Goal: Task Accomplishment & Management: Manage account settings

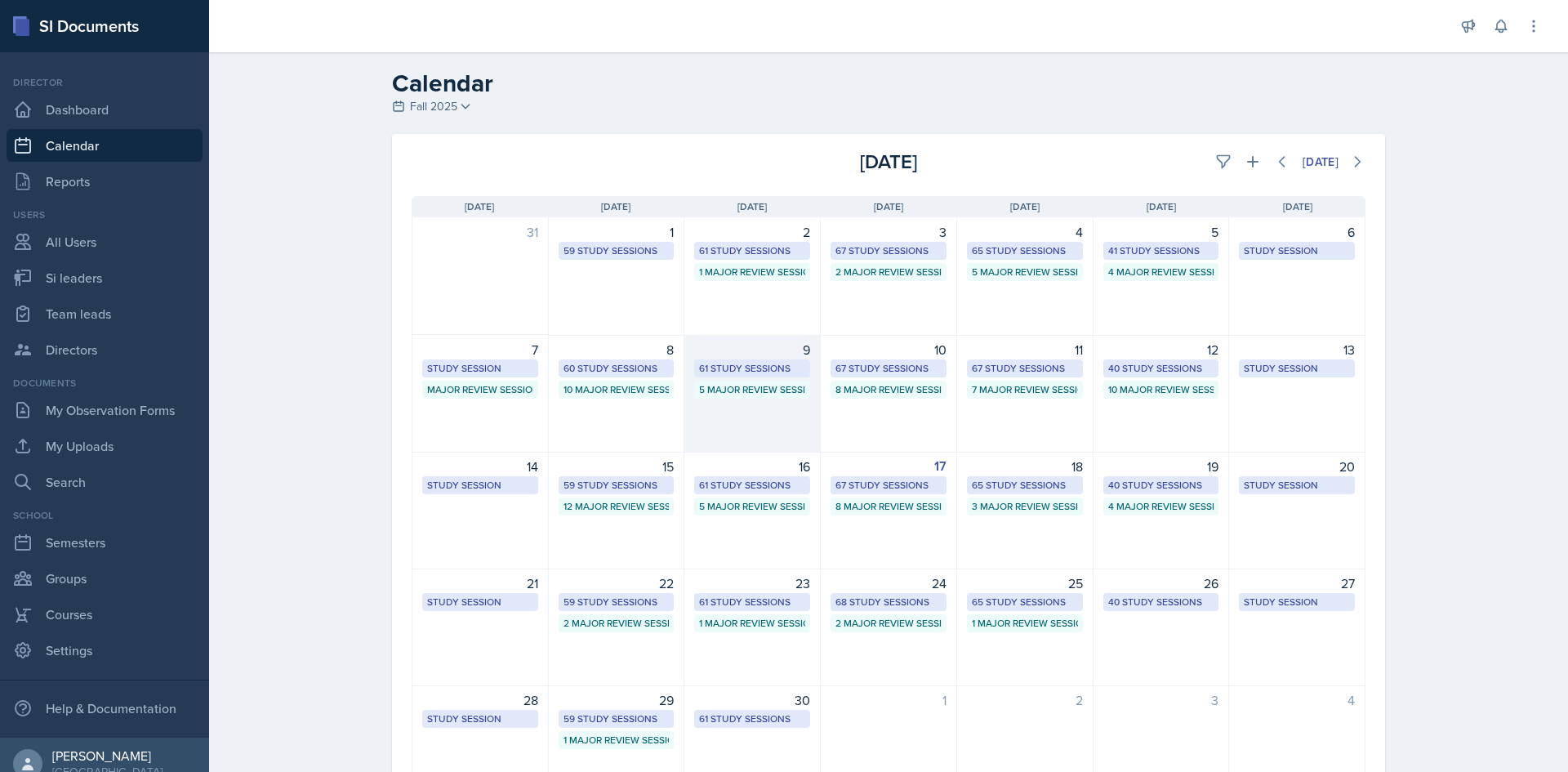
click at [753, 363] on div "61 Study Sessions" at bounding box center [753, 368] width 106 height 15
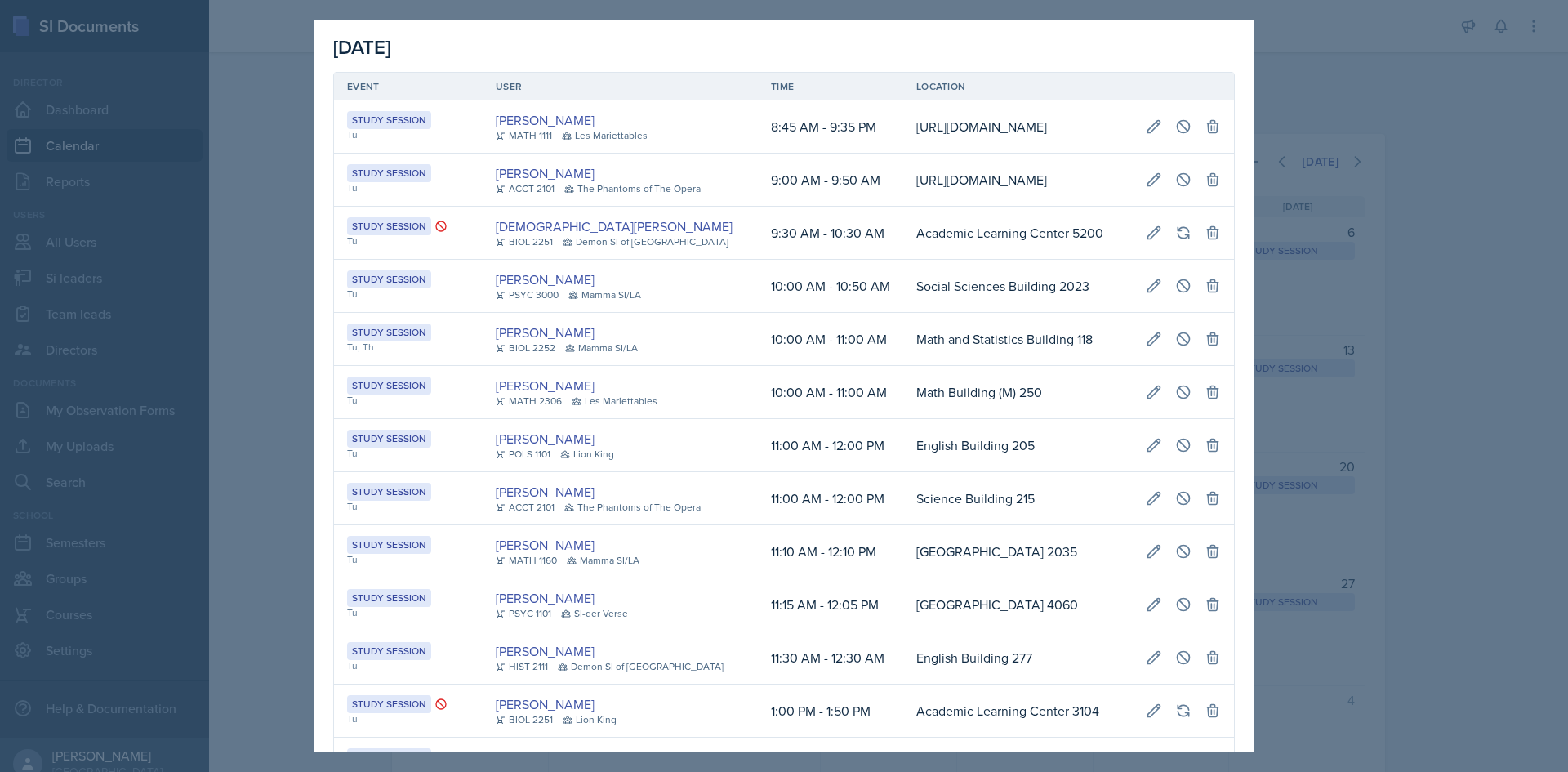
click at [708, 355] on div "[PERSON_NAME] BIOL 2252 Mamma SI/LA" at bounding box center [621, 339] width 249 height 33
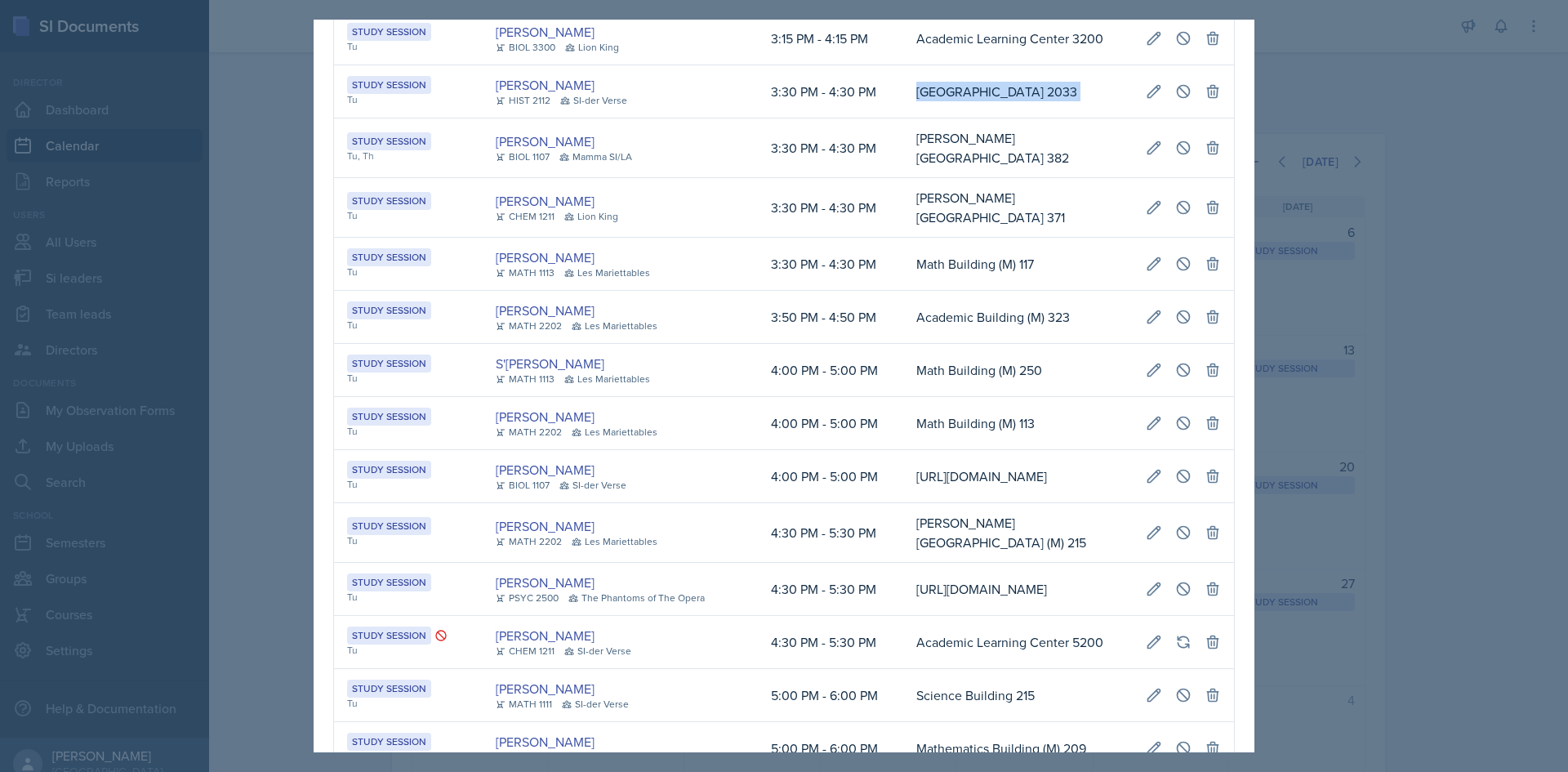
scroll to position [0, 374]
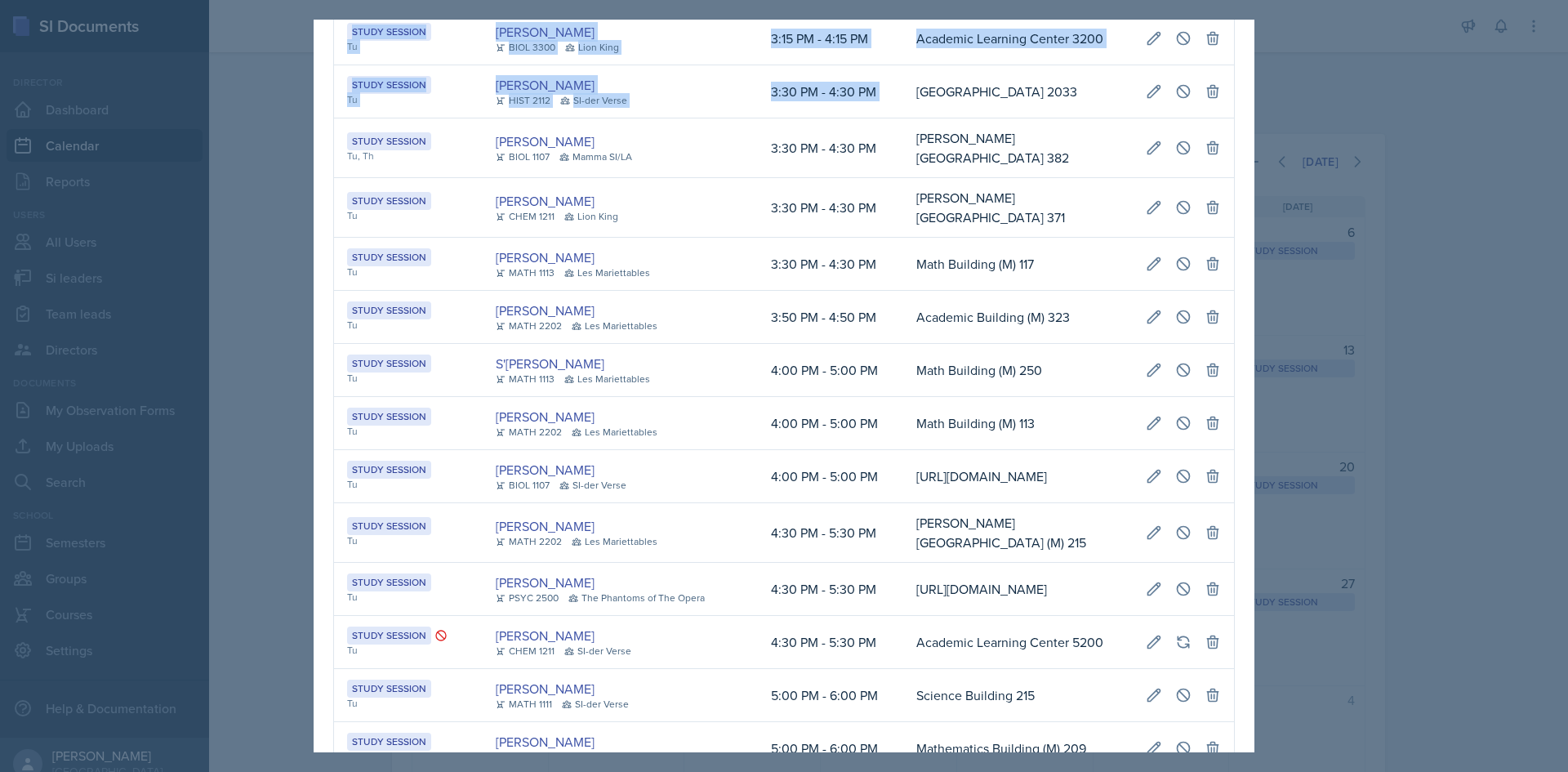
drag, startPoint x: 873, startPoint y: 386, endPoint x: 1226, endPoint y: 402, distance: 353.4
click at [1226, 402] on div "[DATE] Event User Time Location Study Session Tu [PERSON_NAME] MATH 1111 [GEOGR…" at bounding box center [784, 4] width 941 height 3690
click at [1146, 100] on icon at bounding box center [1154, 91] width 16 height 16
select select "3"
select select "30"
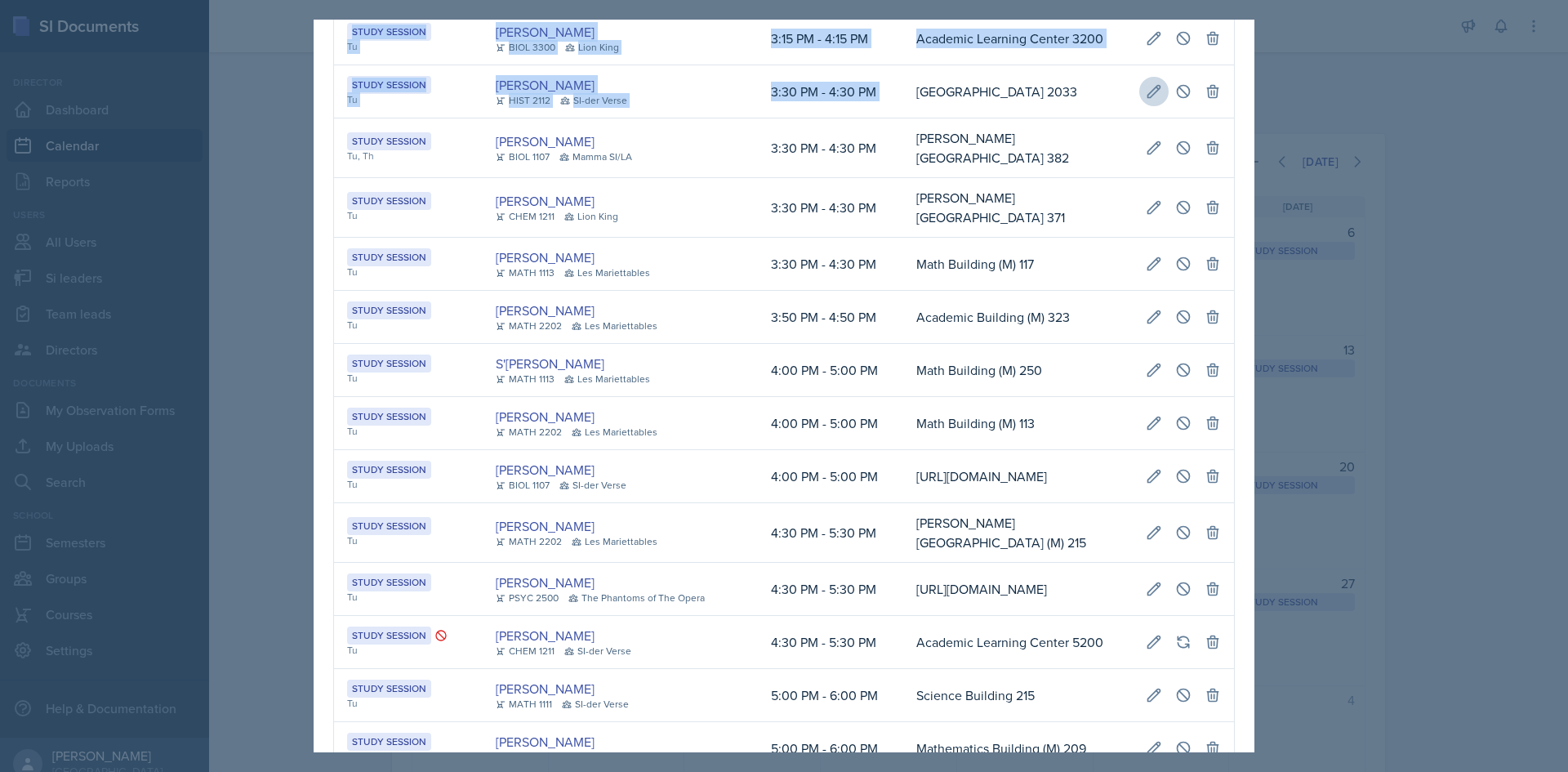
select select "PM"
select select "4"
select select "30"
select select "PM"
type input "[GEOGRAPHIC_DATA] 2033"
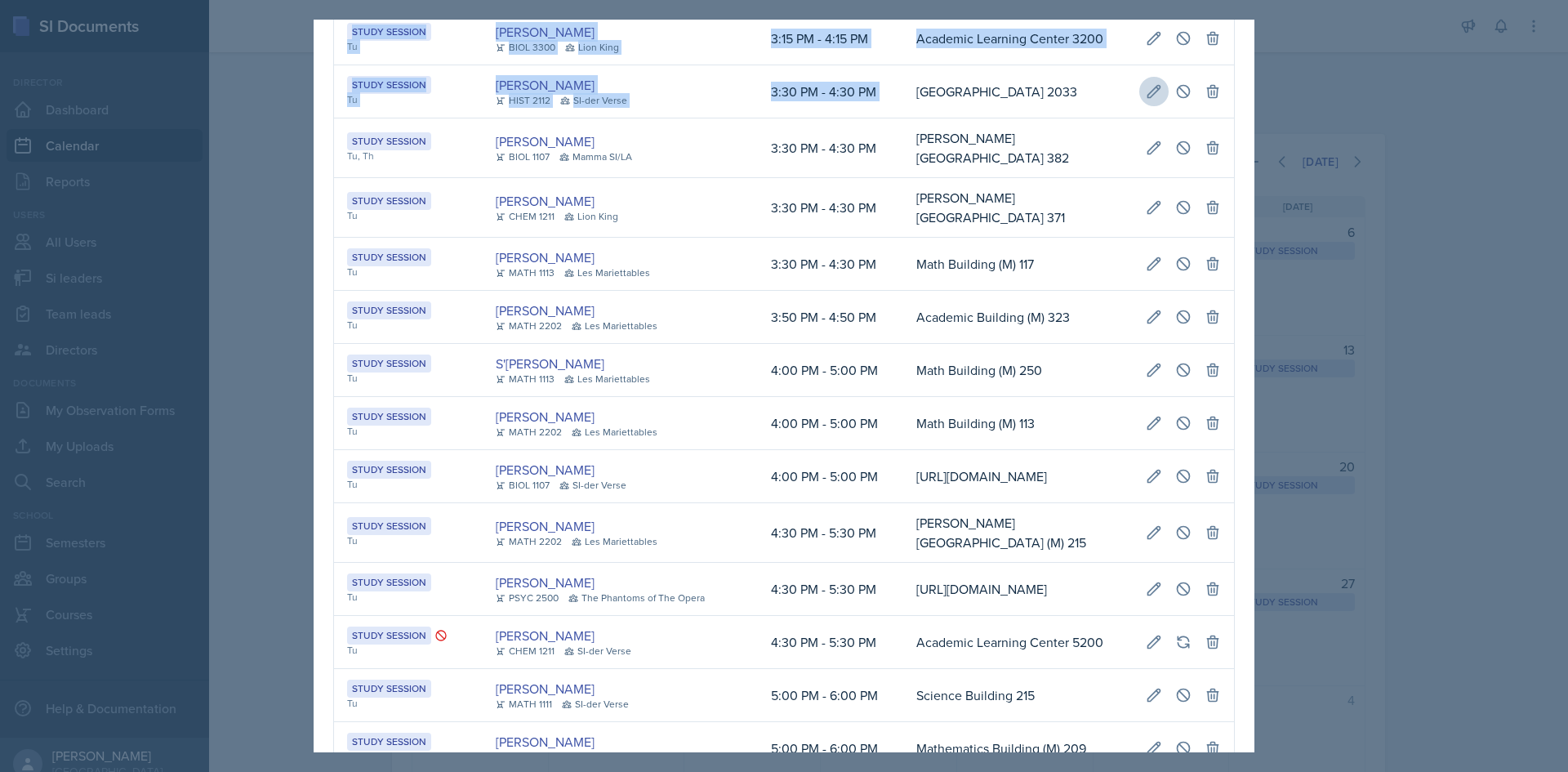
select select "d66089cd-5ee7-4f89-a345-f1bdd1643066"
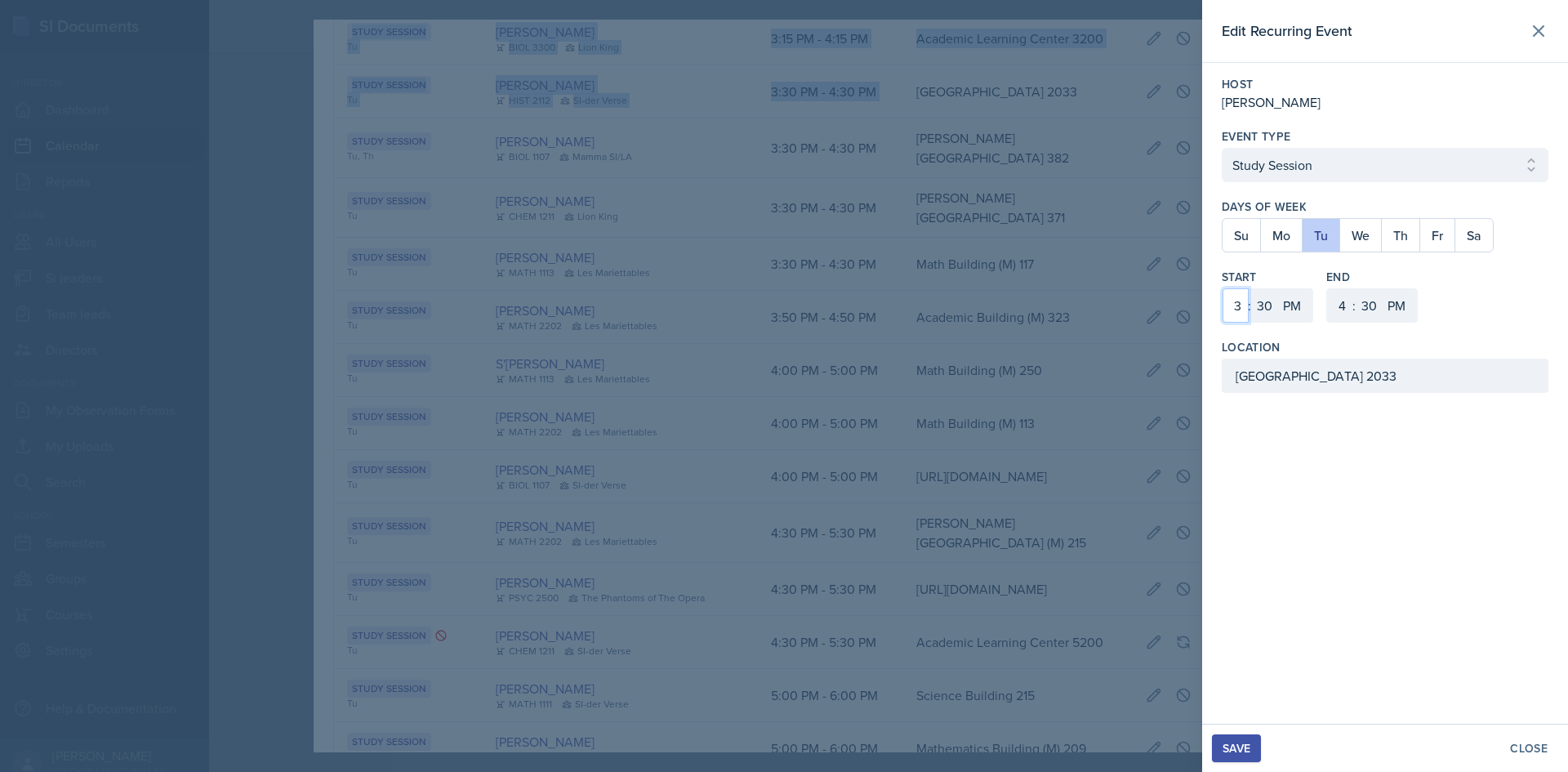
click at [1229, 301] on select "1 2 3 4 5 6 7 8 9 10 11 12" at bounding box center [1236, 305] width 27 height 34
select select "4"
click at [1223, 288] on select "1 2 3 4 5 6 7 8 9 10 11 12" at bounding box center [1236, 305] width 27 height 34
click at [1264, 308] on select "00 05 10 15 20 25 30 35 40 45 50 55" at bounding box center [1265, 305] width 27 height 34
select select "0"
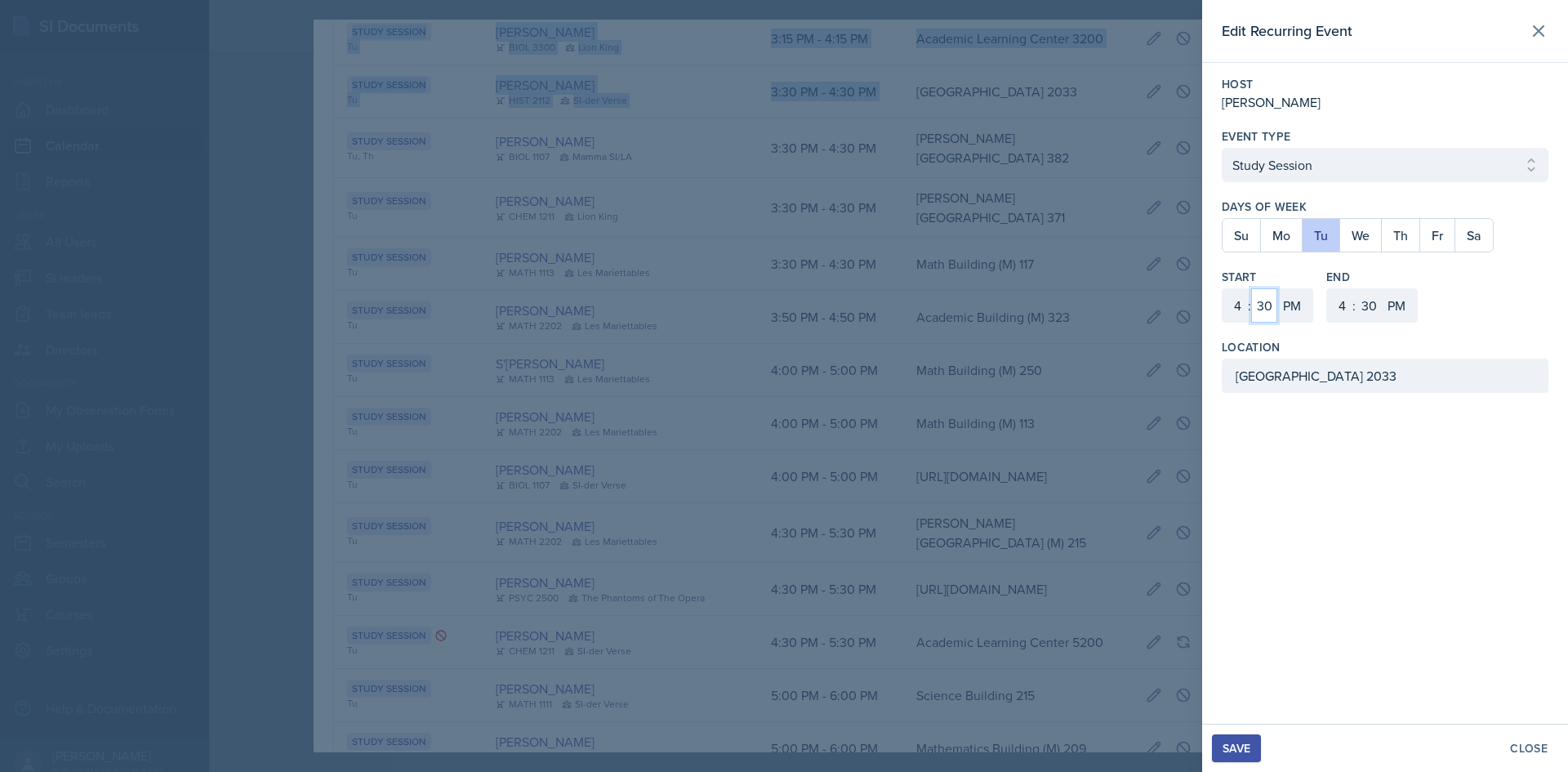
click at [1251, 288] on select "00 05 10 15 20 25 30 35 40 45 50 55" at bounding box center [1265, 305] width 27 height 34
click at [1349, 300] on select "1 2 3 4 5 6 7 8 9 10 11 12" at bounding box center [1341, 305] width 27 height 34
select select "5"
click at [1327, 288] on select "1 2 3 4 5 6 7 8 9 10 11 12" at bounding box center [1341, 305] width 27 height 34
click at [1365, 311] on select "00 05 10 15 20 25 30 35 40 45 50 55" at bounding box center [1369, 305] width 27 height 34
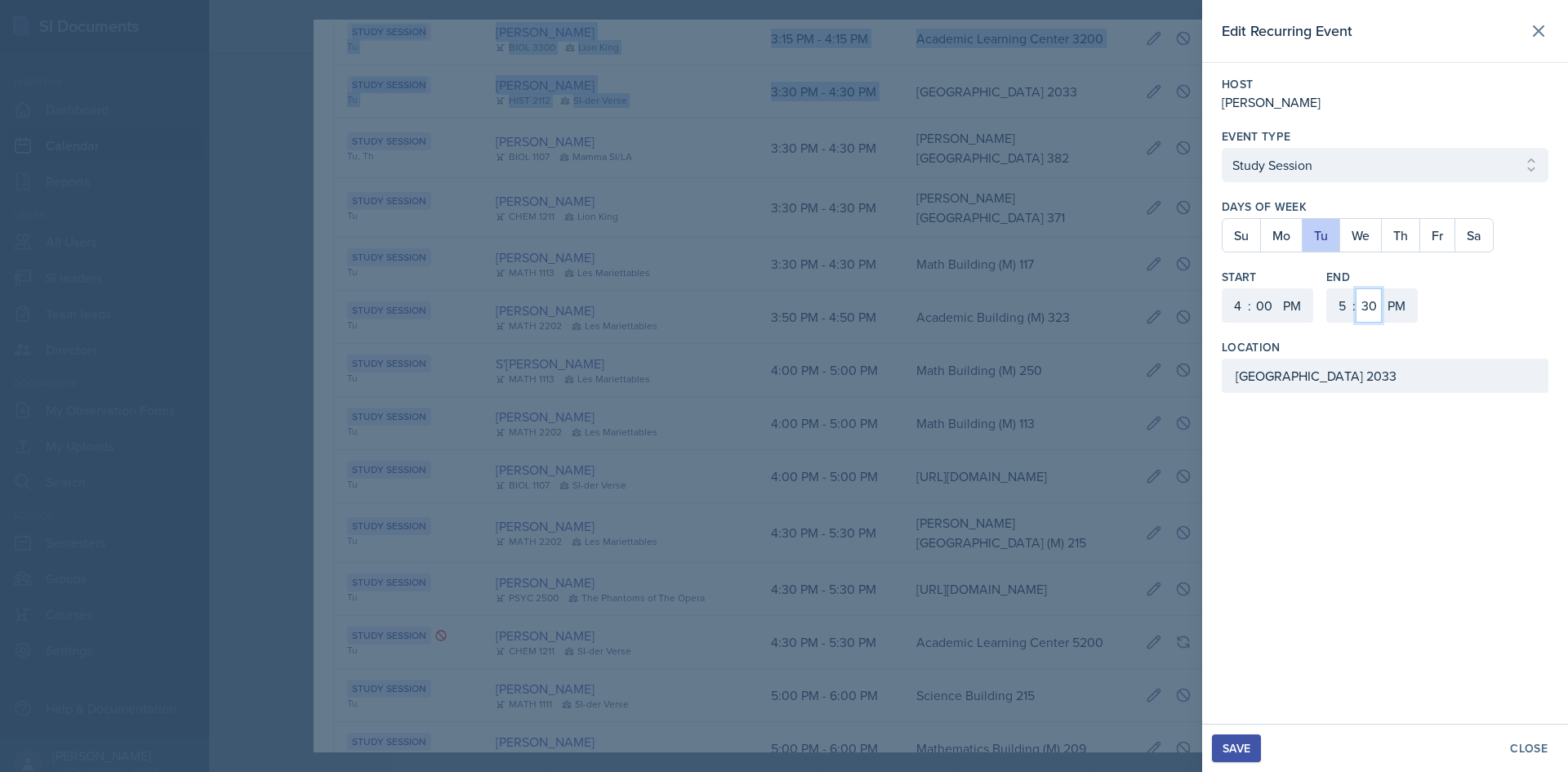
select select "0"
click at [1356, 288] on select "00 05 10 15 20 25 30 35 40 45 50 55" at bounding box center [1369, 305] width 27 height 34
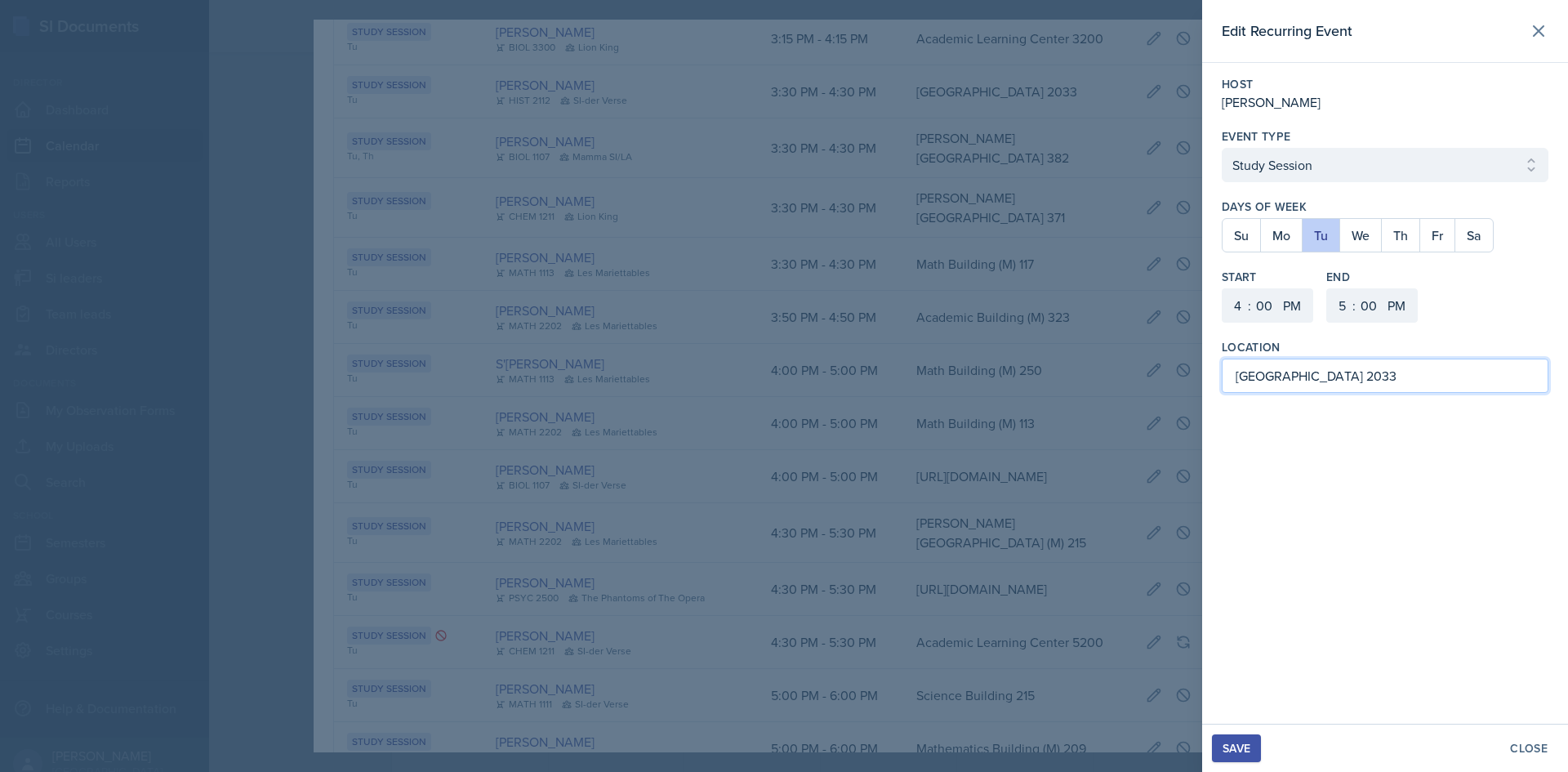
drag, startPoint x: 1441, startPoint y: 366, endPoint x: 931, endPoint y: 382, distance: 510.3
click at [931, 382] on div "Edit Recurring Event Host [PERSON_NAME] Event Type Select Event Type Study Sess…" at bounding box center [784, 386] width 1568 height 772
drag, startPoint x: 1373, startPoint y: 387, endPoint x: 1113, endPoint y: 371, distance: 260.5
click at [1113, 371] on div "Edit Recurring Event Host [PERSON_NAME] Event Type Select Event Type Study Sess…" at bounding box center [784, 386] width 1568 height 772
type input "English Building 183"
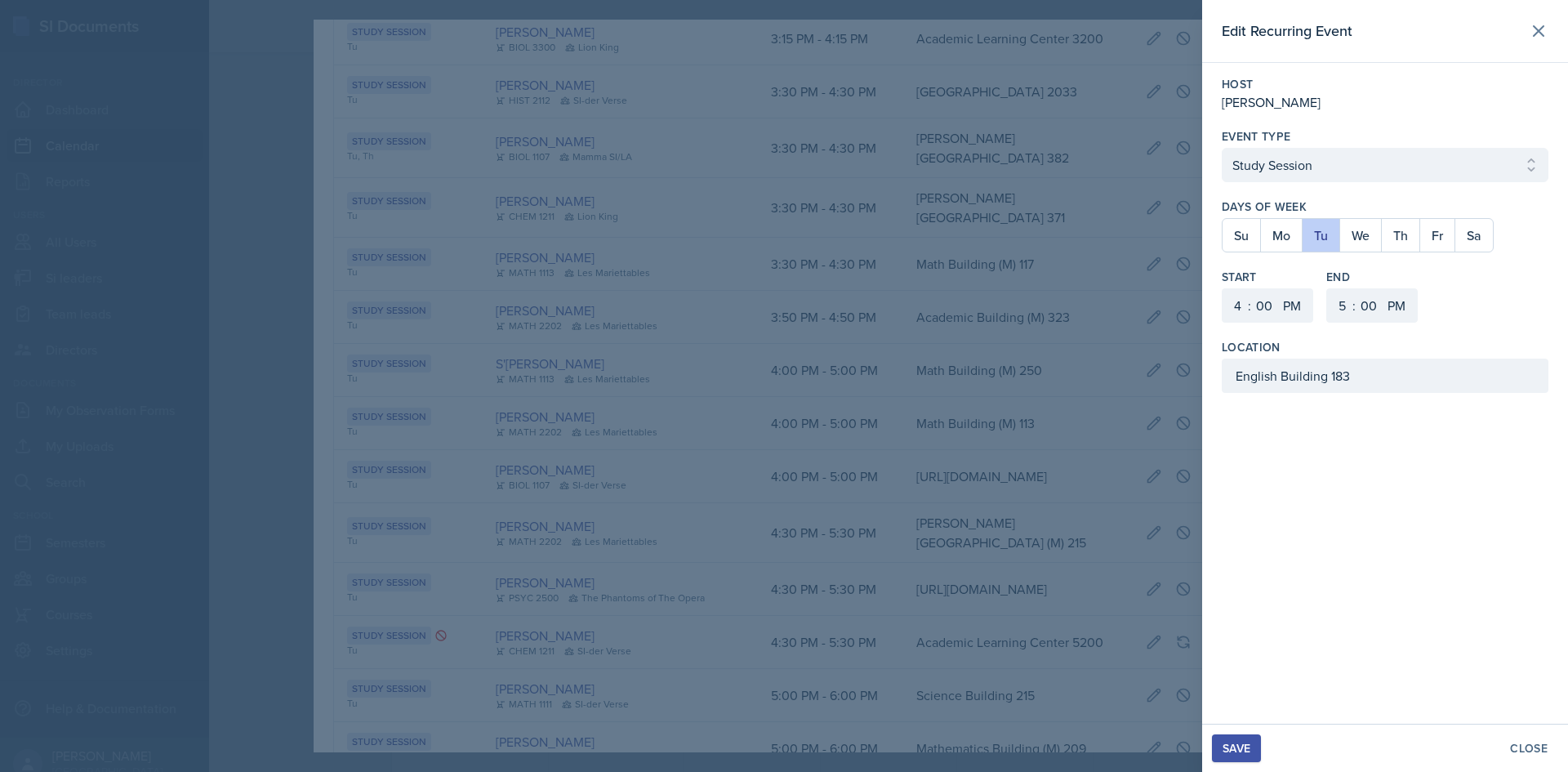
click at [1342, 564] on div "Edit Recurring Event Host [PERSON_NAME] Event Type Select Event Type Study Sess…" at bounding box center [1385, 362] width 366 height 723
click at [1244, 746] on div "Save" at bounding box center [1236, 748] width 27 height 13
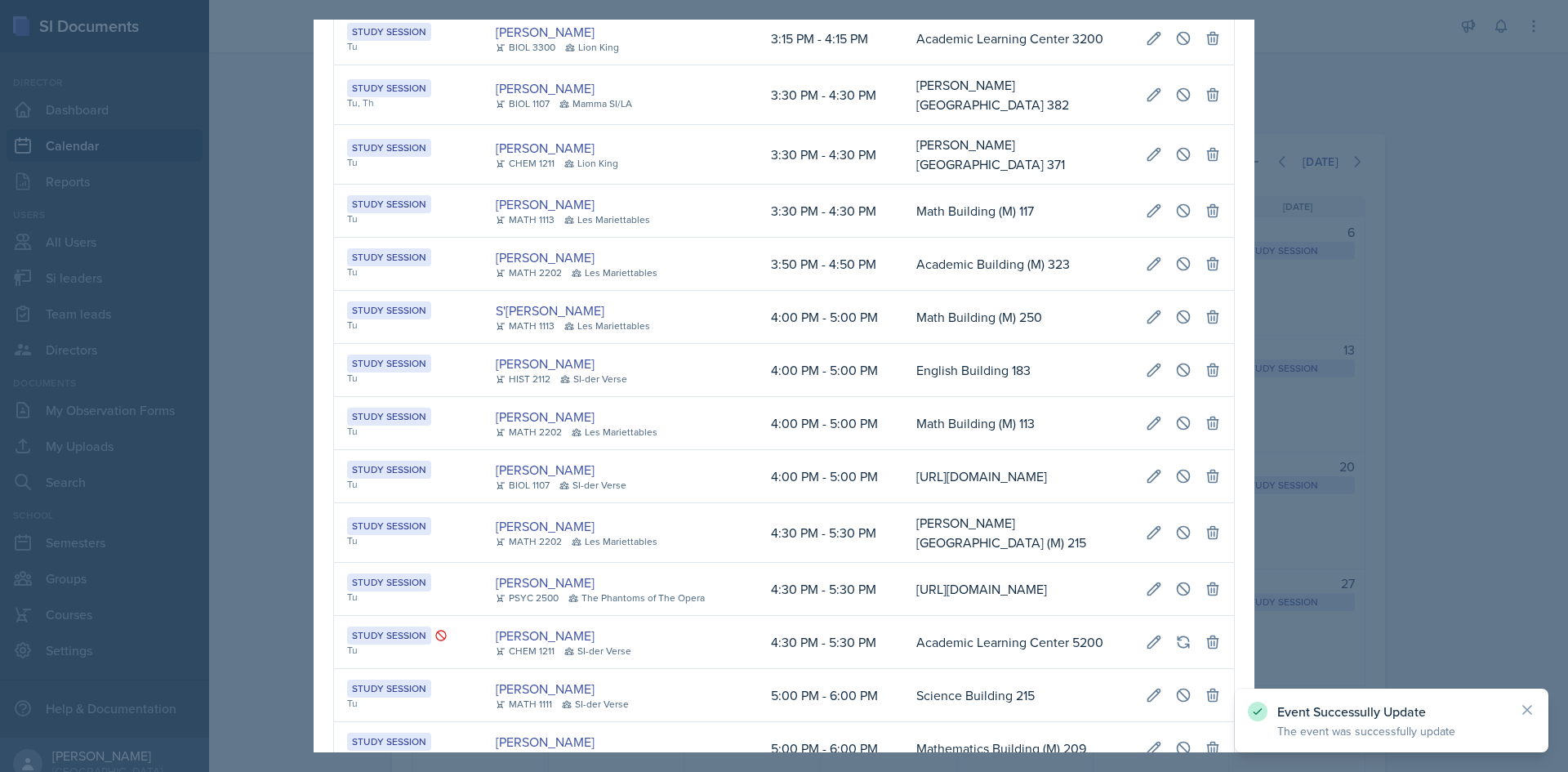
click at [1409, 487] on div at bounding box center [784, 386] width 1568 height 772
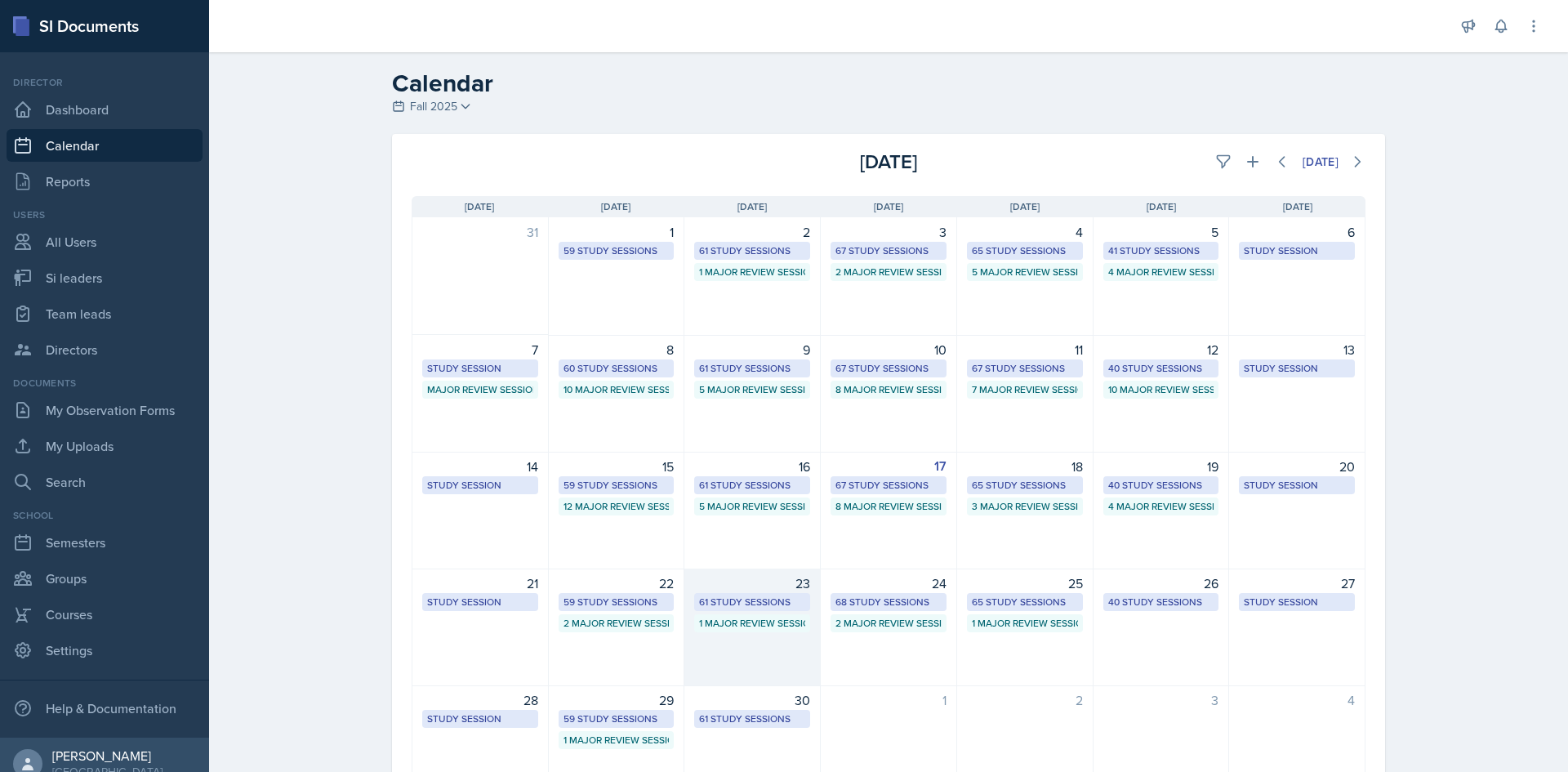
click at [722, 599] on div "61 Study Sessions" at bounding box center [753, 601] width 106 height 15
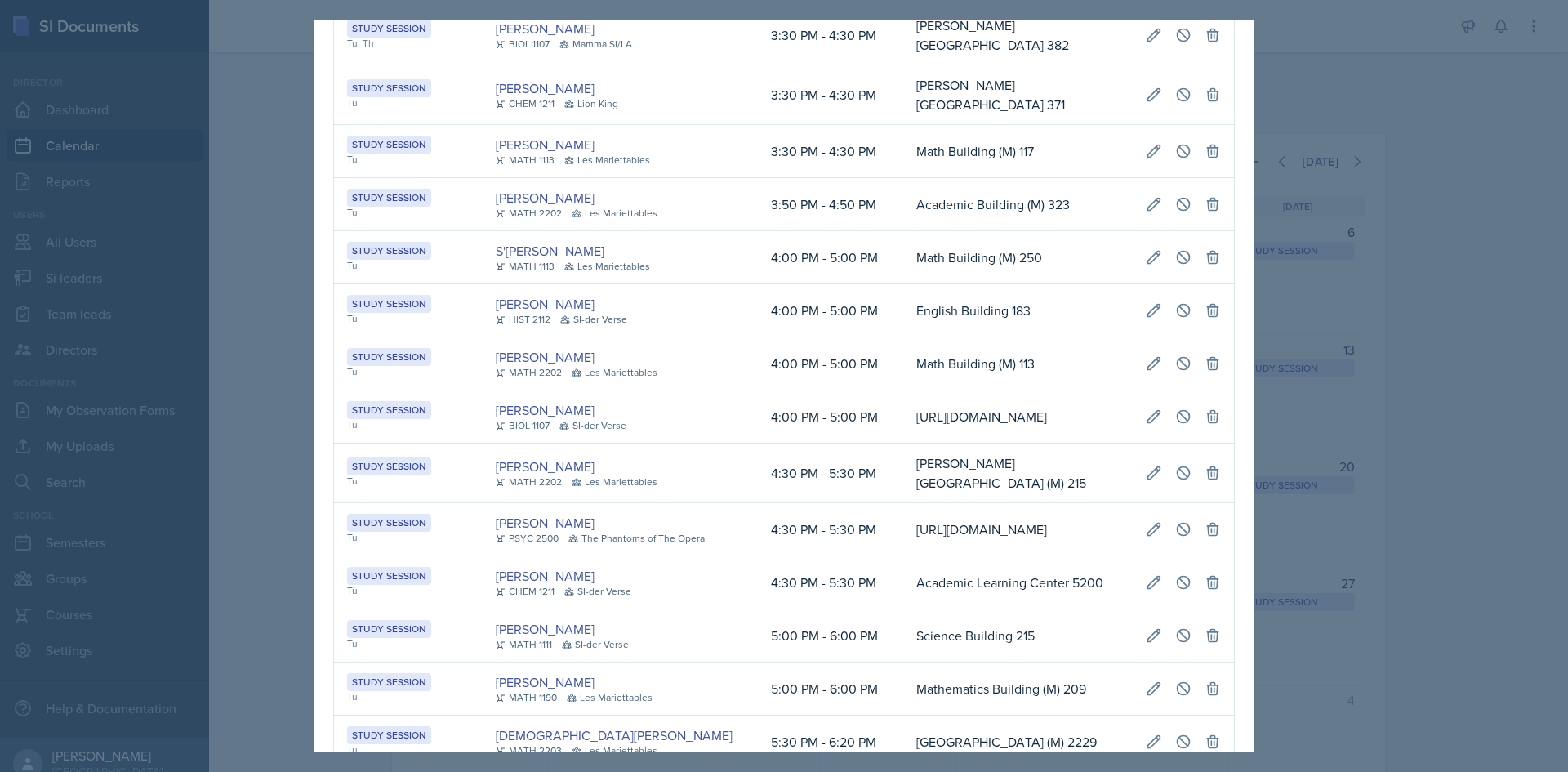
click at [903, 337] on td "English Building 183" at bounding box center [1018, 310] width 230 height 53
click at [1555, 600] on div at bounding box center [784, 386] width 1568 height 772
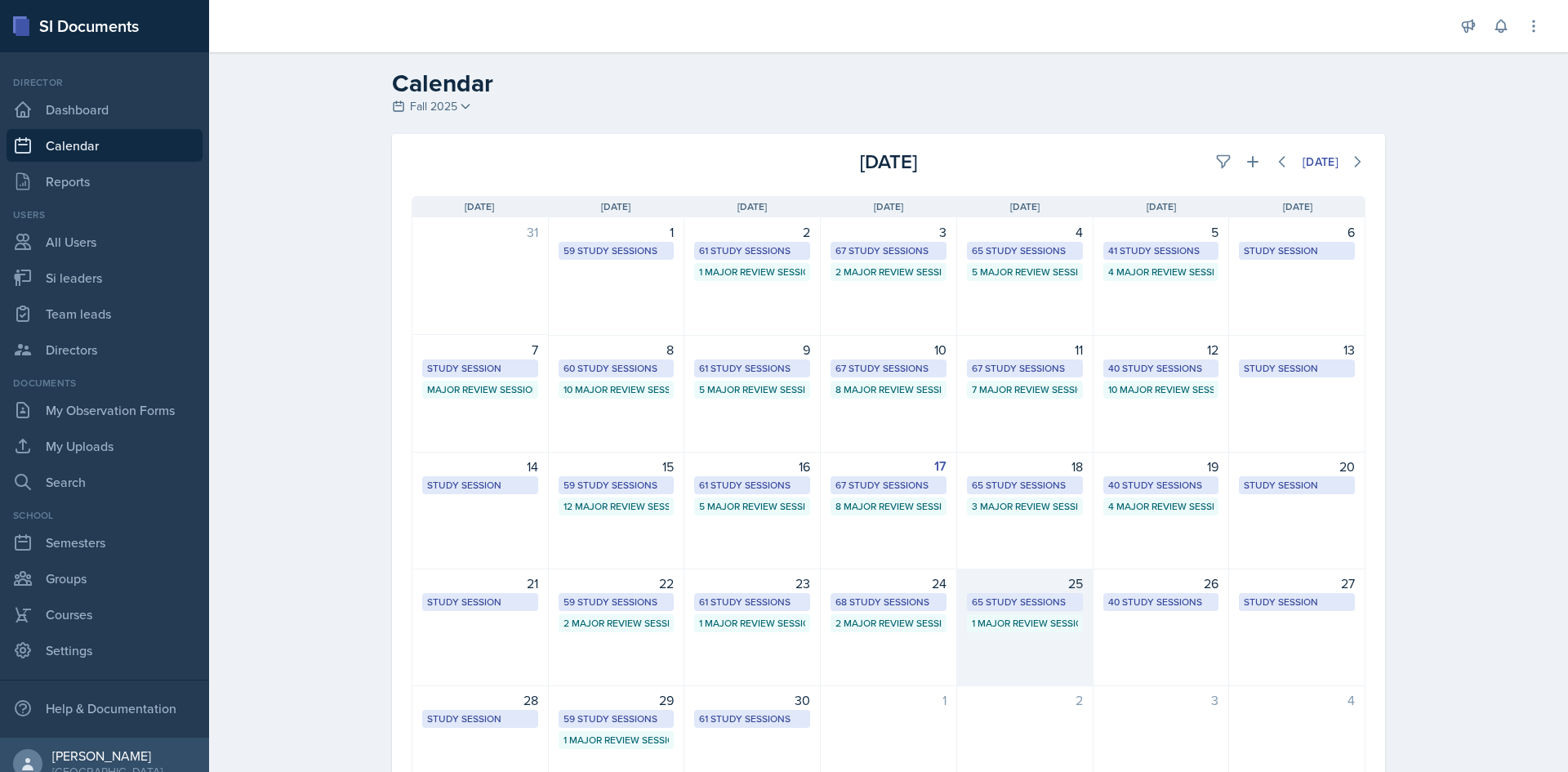
click at [990, 600] on div "65 Study Sessions" at bounding box center [1025, 601] width 106 height 15
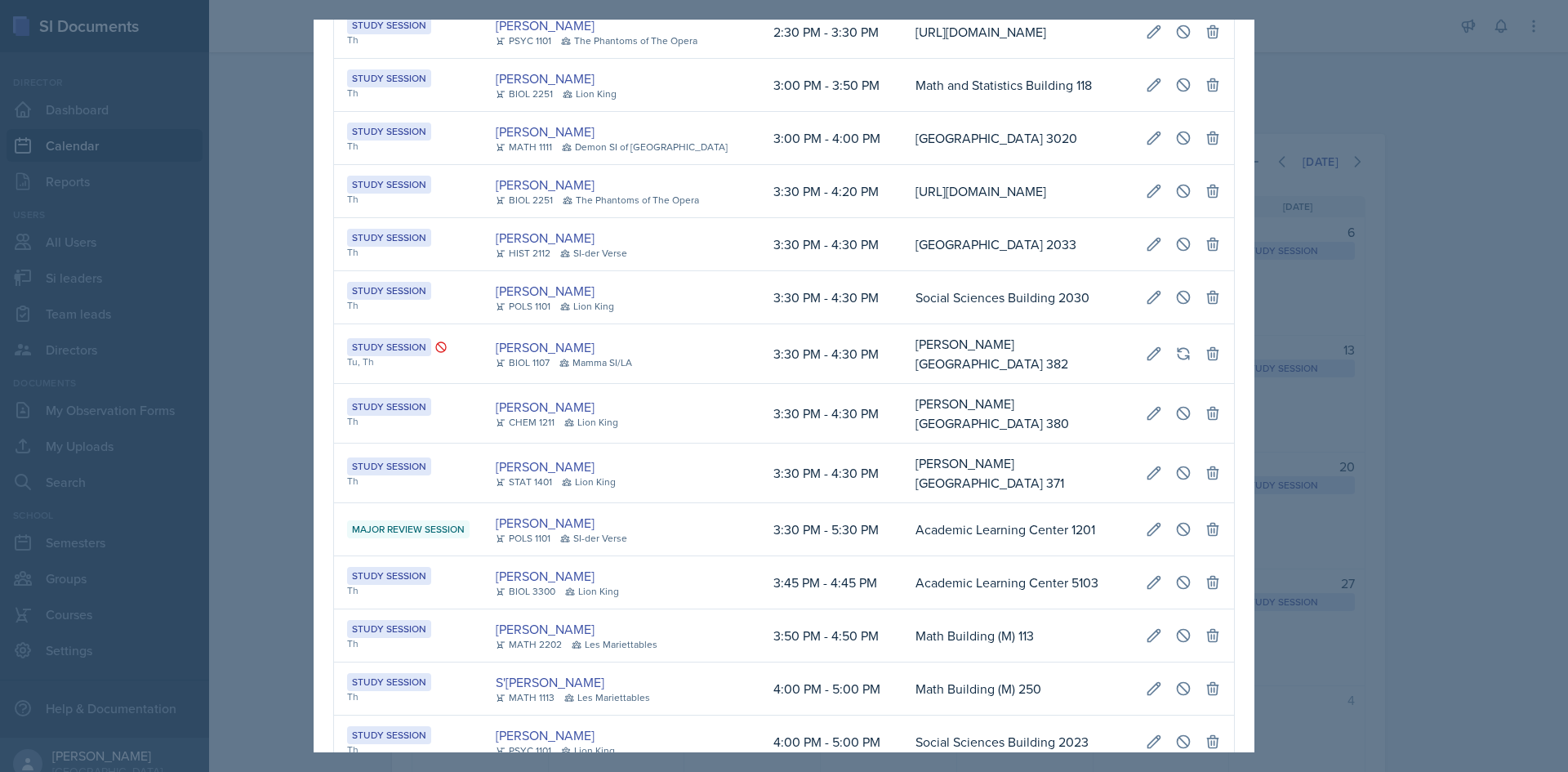
click at [943, 325] on td "Social Sciences Building 2030" at bounding box center [1017, 298] width 230 height 53
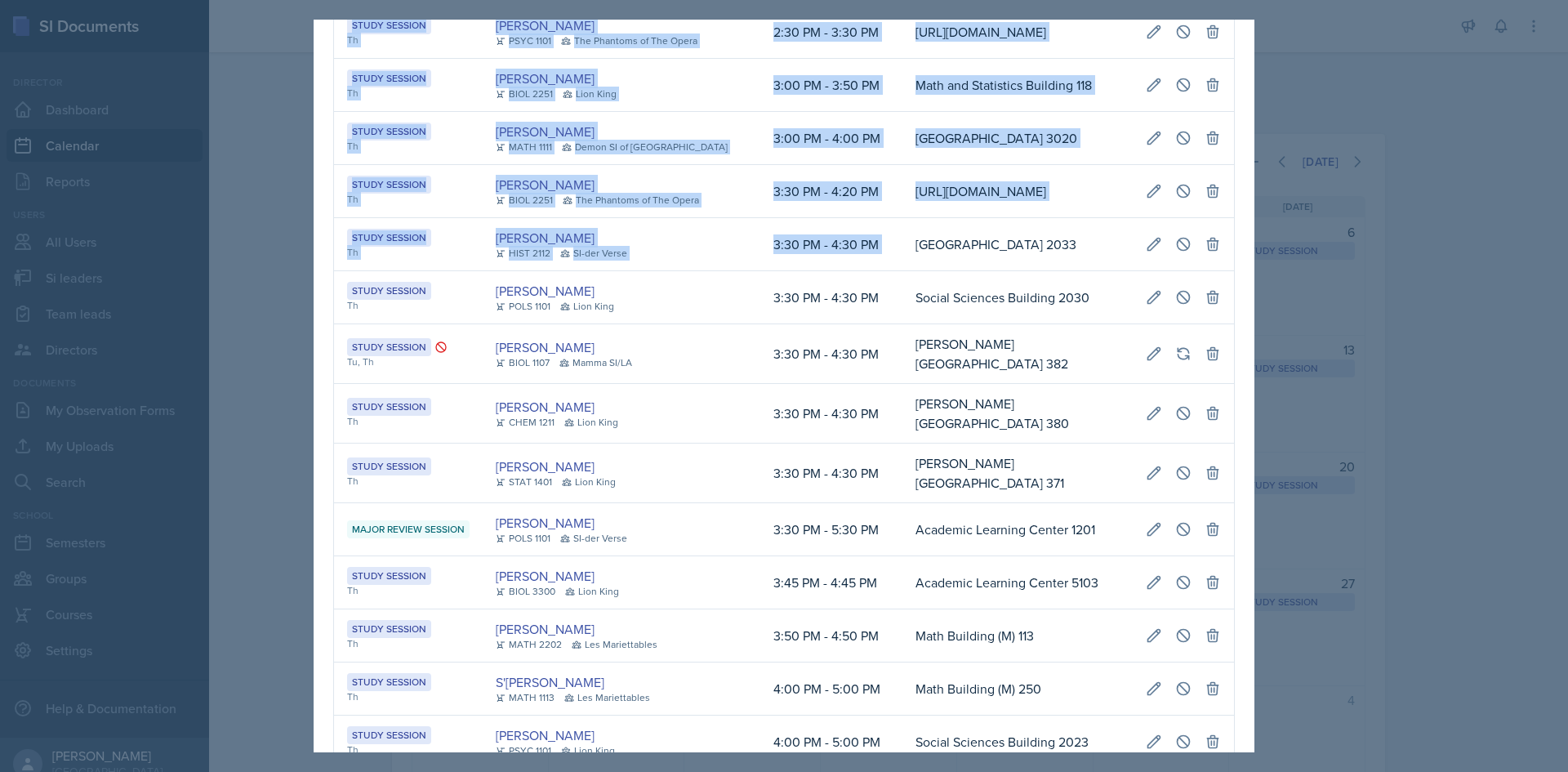
drag, startPoint x: 890, startPoint y: 557, endPoint x: 1228, endPoint y: 550, distance: 338.1
click at [1228, 550] on div "[DATE] Event User Time Location Study Session Th [PERSON_NAME] CHEM 3361 Mamma …" at bounding box center [784, 2] width 941 height 3684
click at [1148, 250] on icon at bounding box center [1154, 244] width 12 height 12
select select "3"
select select "30"
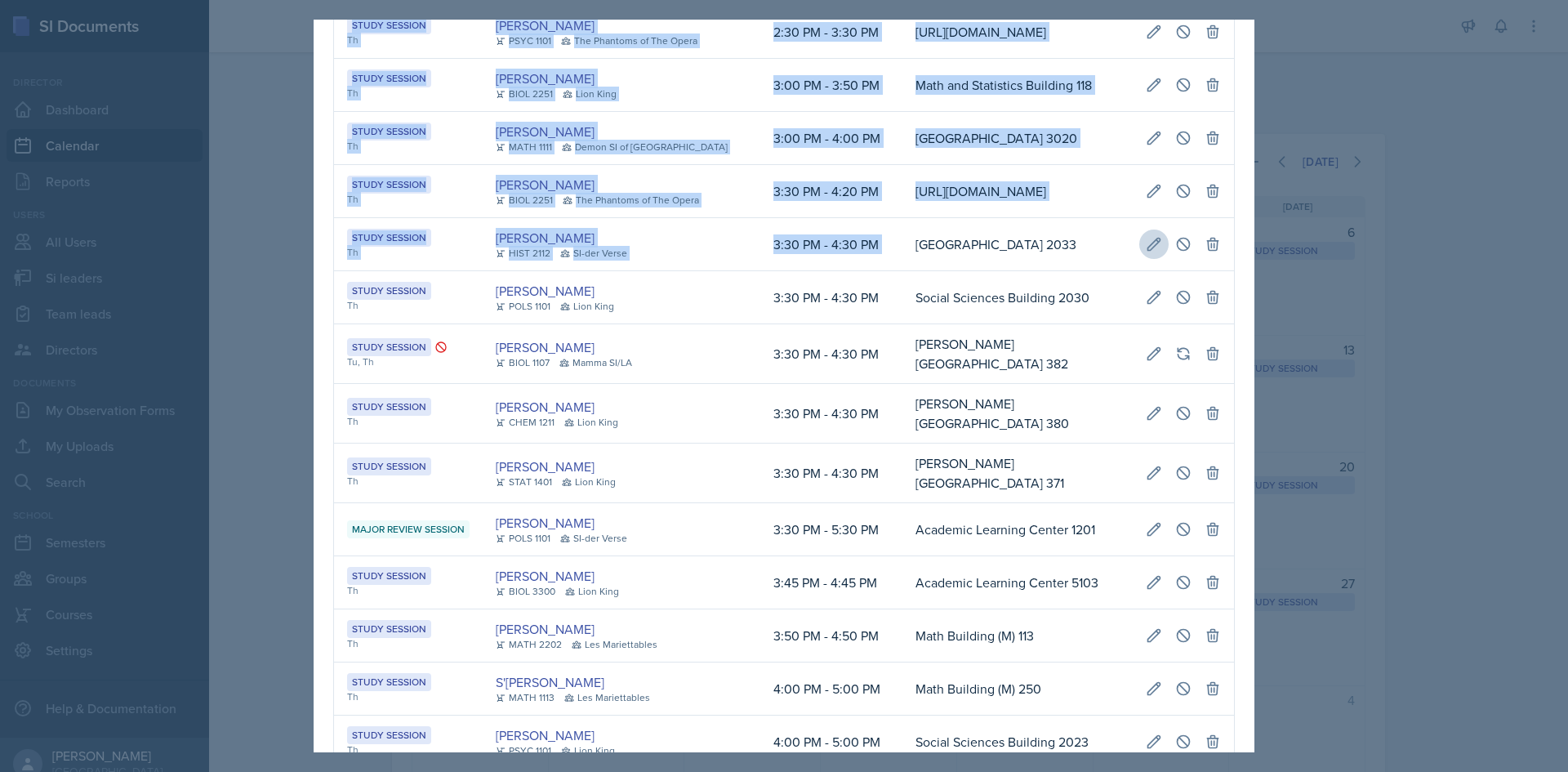
select select "4"
select select "30"
type input "[GEOGRAPHIC_DATA] 2033"
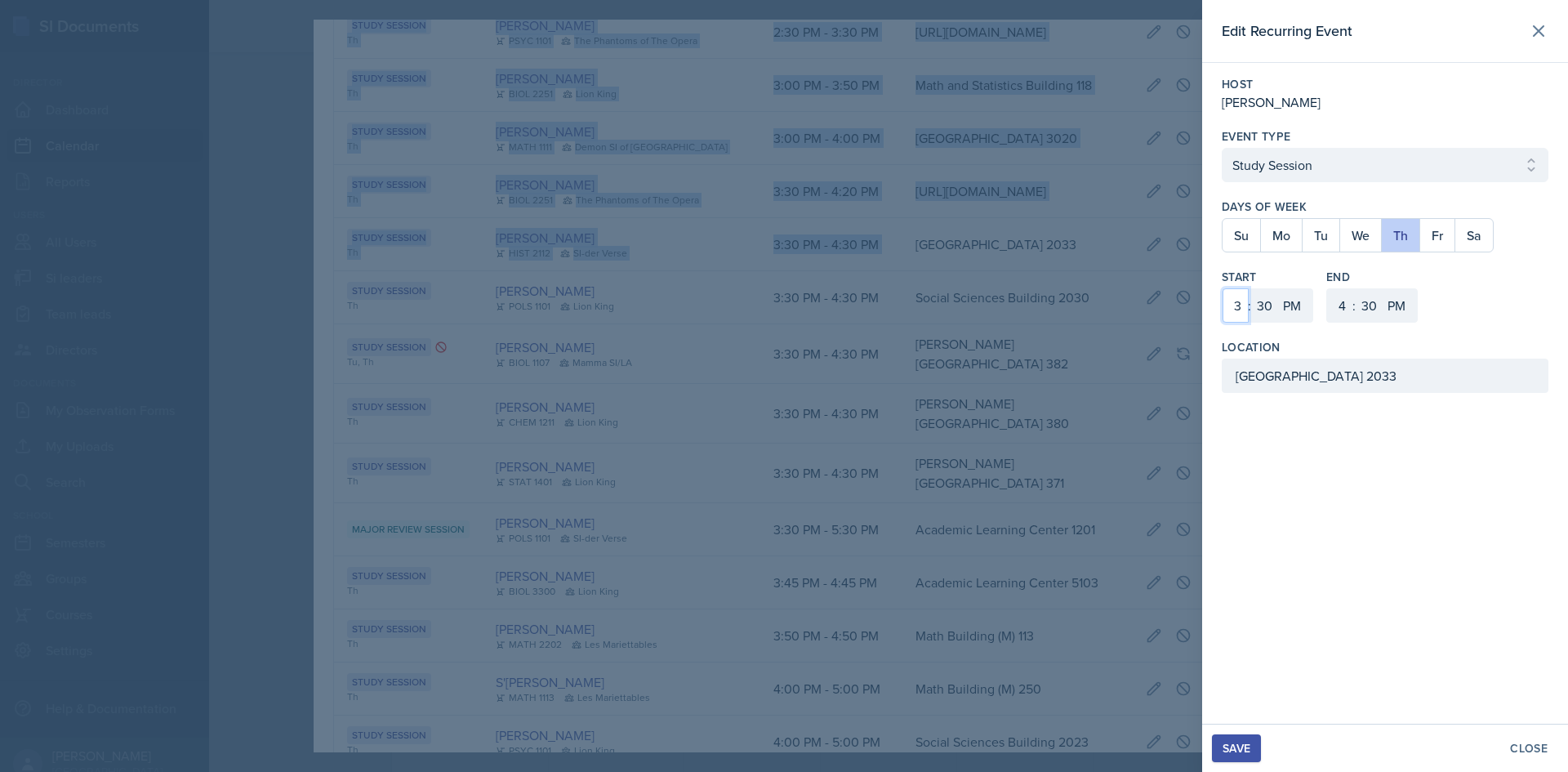
click at [1244, 304] on select "1 2 3 4 5 6 7 8 9 10 11 12" at bounding box center [1236, 305] width 27 height 34
select select "4"
click at [1223, 288] on select "1 2 3 4 5 6 7 8 9 10 11 12" at bounding box center [1236, 305] width 27 height 34
click at [1267, 304] on select "00 05 10 15 20 25 30 35 40 45 50 55" at bounding box center [1265, 305] width 27 height 34
select select "0"
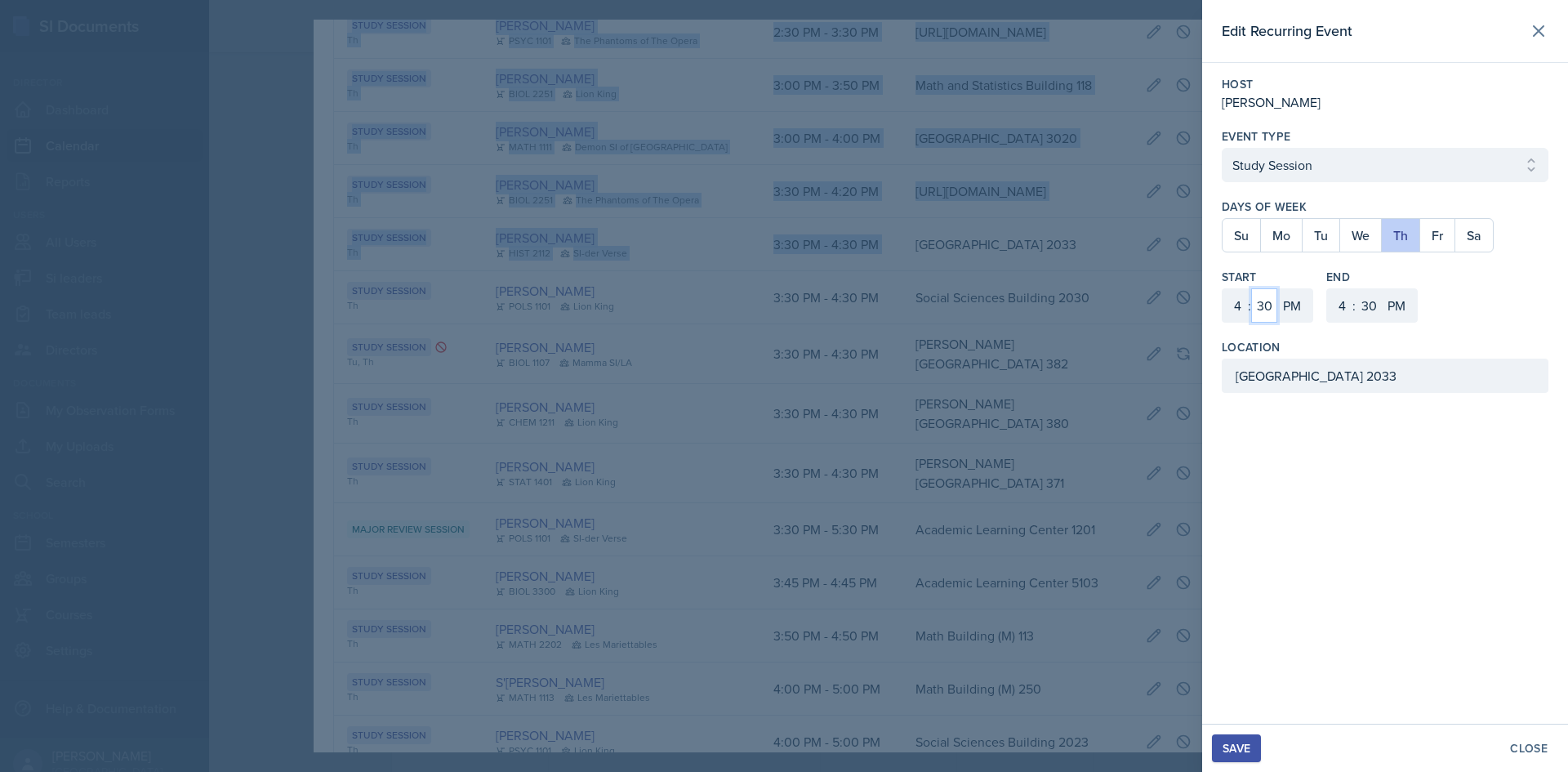
click at [1251, 288] on select "00 05 10 15 20 25 30 35 40 45 50 55" at bounding box center [1265, 305] width 27 height 34
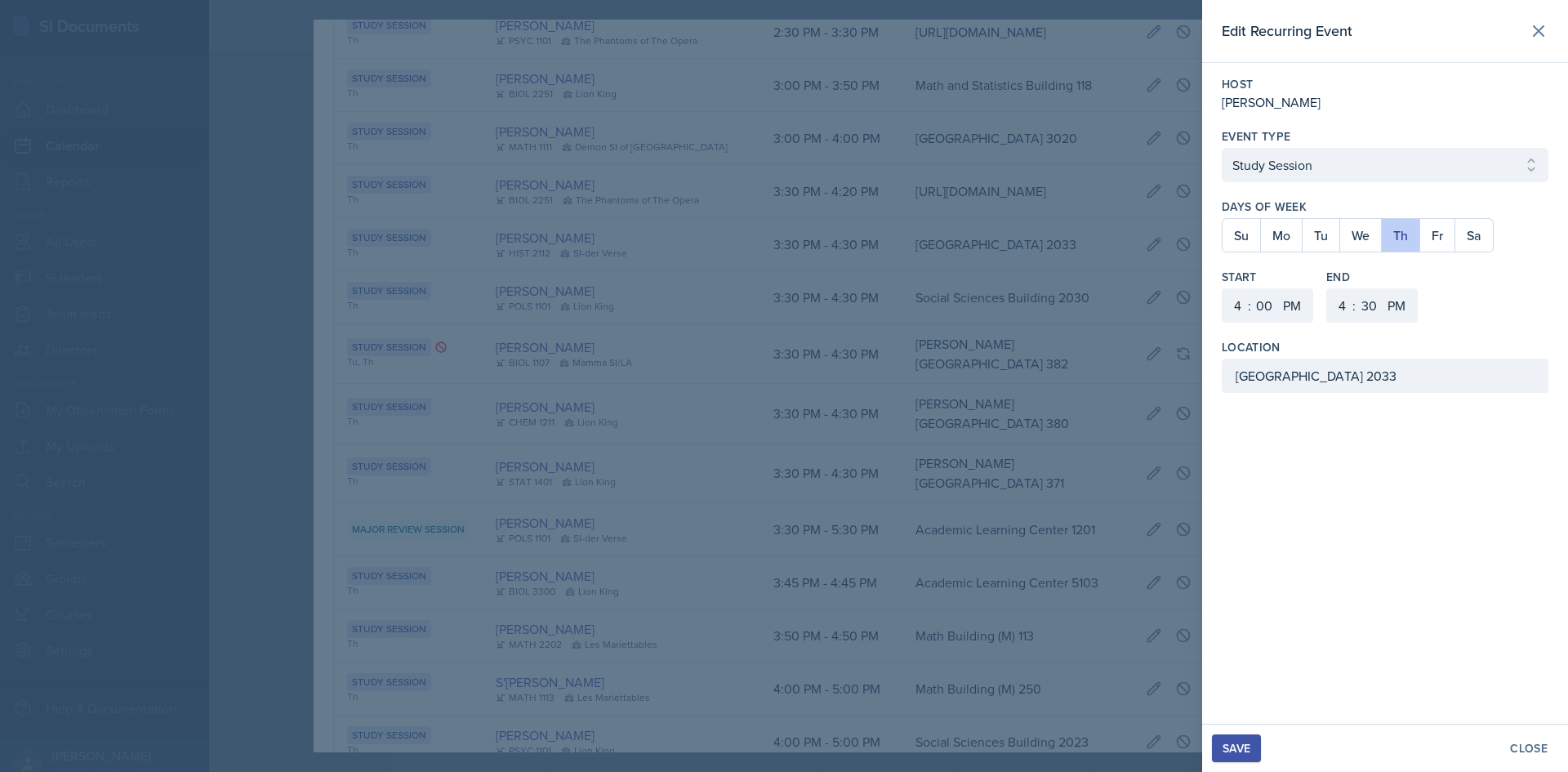
click at [1328, 302] on div "Start 1 2 3 4 5 6 7 8 9 10 11 12 : 00 05 10 15 20 25 30 35 40 45 50 55 AM PM En…" at bounding box center [1385, 295] width 326 height 54
click at [1332, 302] on select "1 2 3 4 5 6 7 8 9 10 11 12" at bounding box center [1341, 305] width 27 height 34
select select "5"
click at [1327, 288] on select "1 2 3 4 5 6 7 8 9 10 11 12" at bounding box center [1341, 305] width 27 height 34
click at [1380, 304] on select "00 05 10 15 20 25 30 35 40 45 50 55" at bounding box center [1369, 305] width 27 height 34
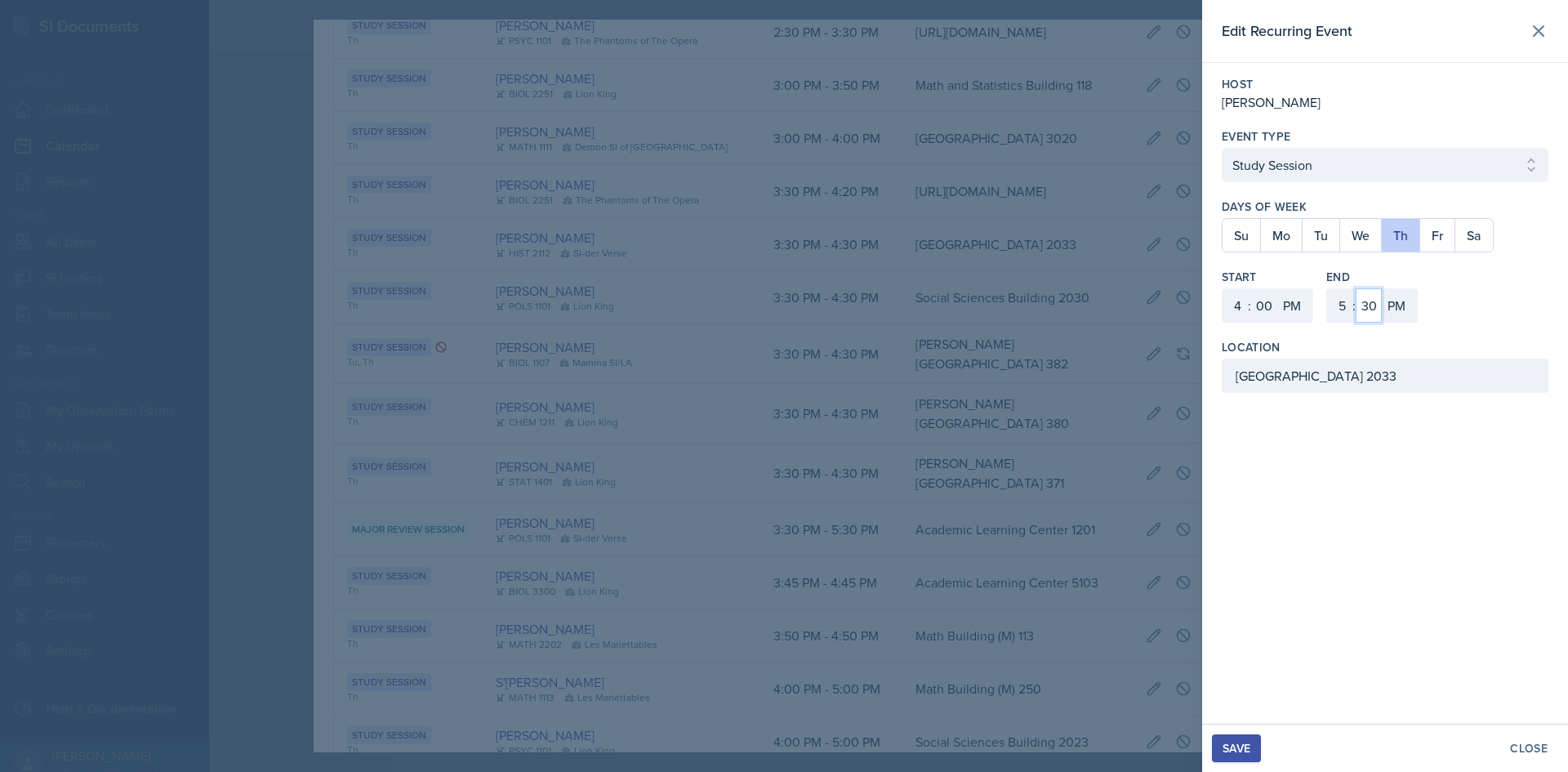
select select "0"
click at [1356, 288] on select "00 05 10 15 20 25 30 35 40 45 50 55" at bounding box center [1369, 305] width 27 height 34
drag, startPoint x: 1364, startPoint y: 373, endPoint x: 1081, endPoint y: 387, distance: 283.3
click at [1081, 386] on div "Edit Recurring Event Host [PERSON_NAME] Event Type Select Event Type Study Sess…" at bounding box center [784, 386] width 1568 height 772
paste input "English Building 18"
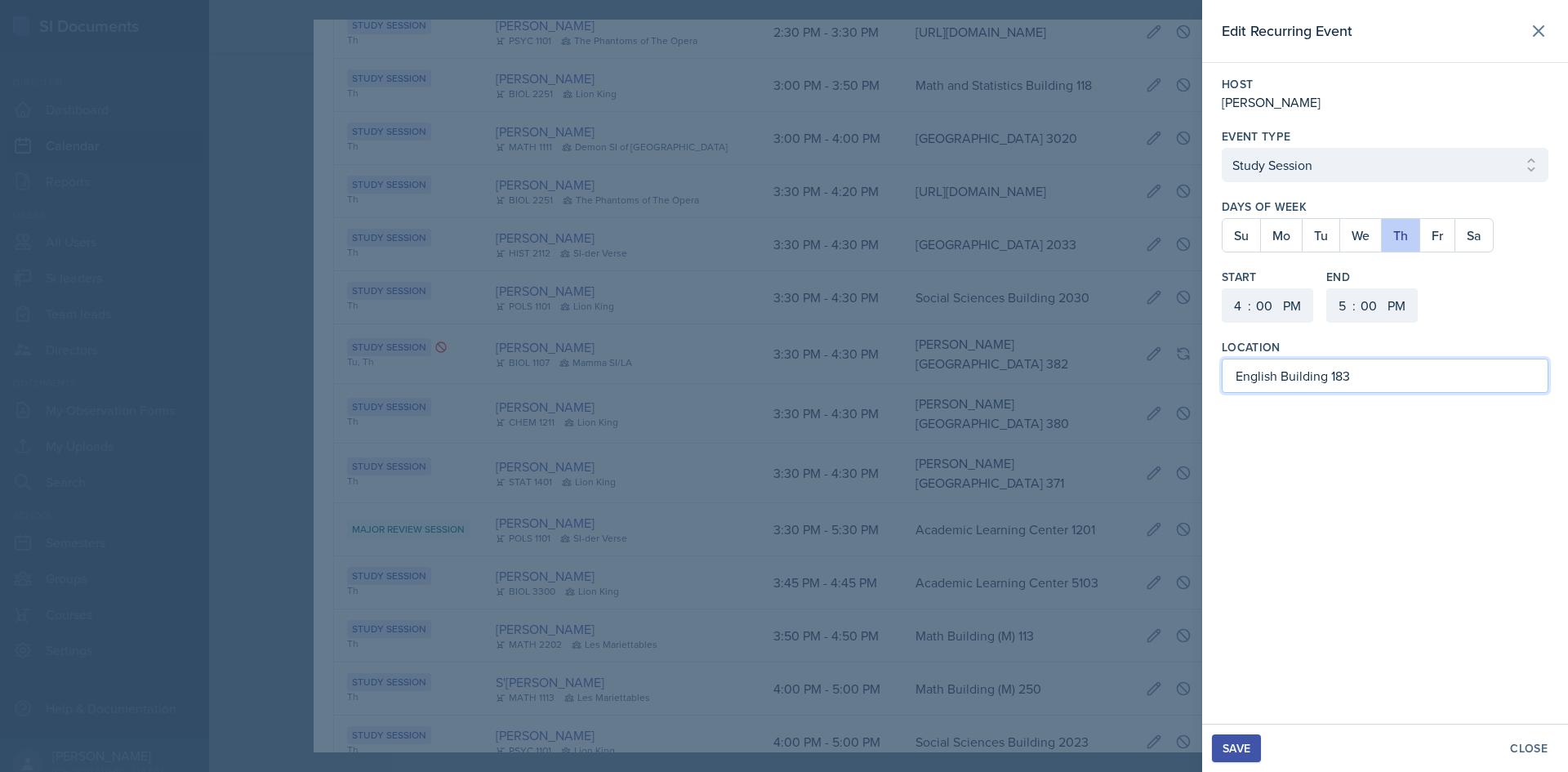
type input "English Building 183"
click at [1259, 743] on button "Save" at bounding box center [1236, 747] width 49 height 27
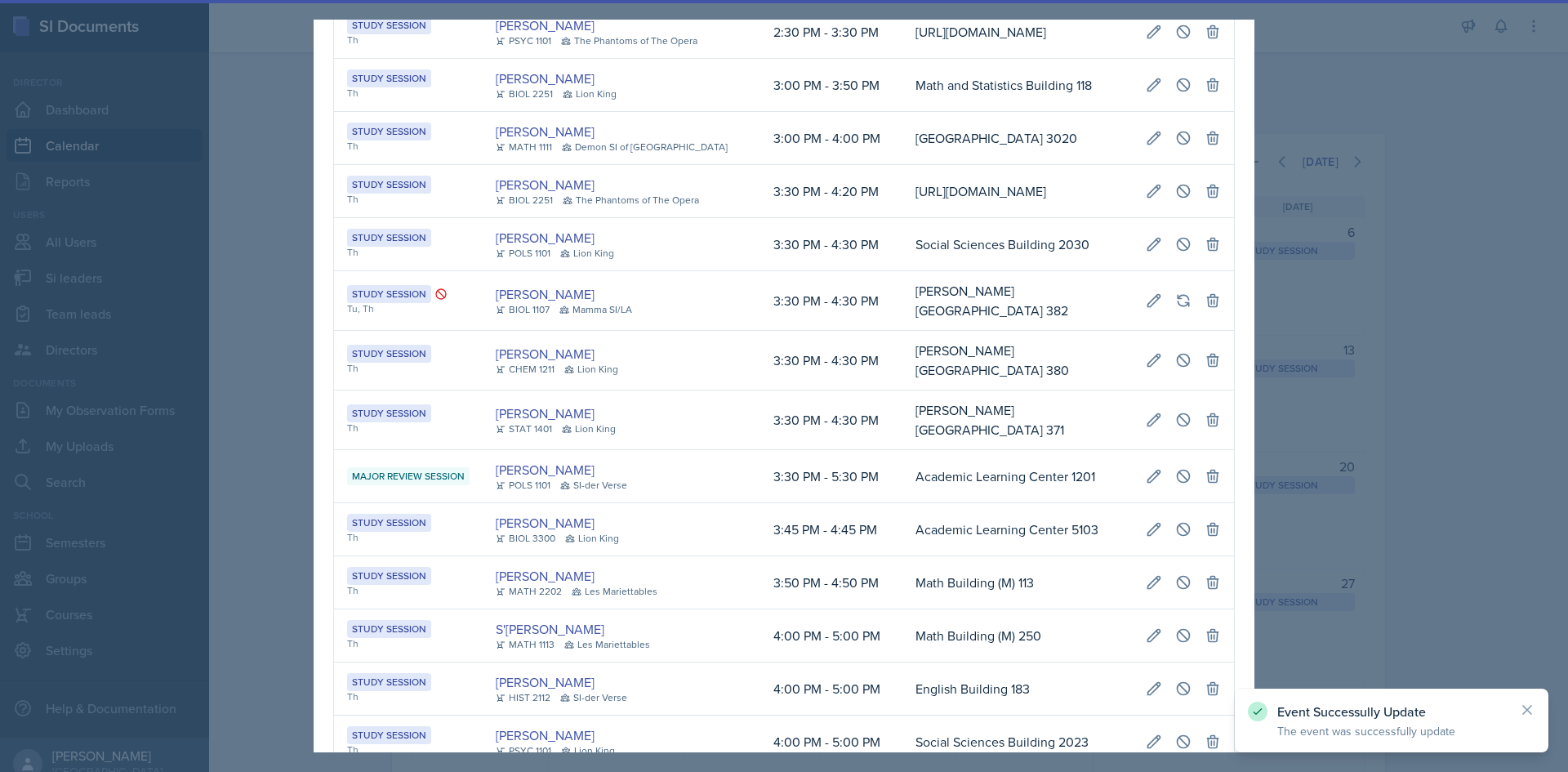
click at [1404, 537] on div at bounding box center [784, 386] width 1568 height 772
